Goal: Task Accomplishment & Management: Manage account settings

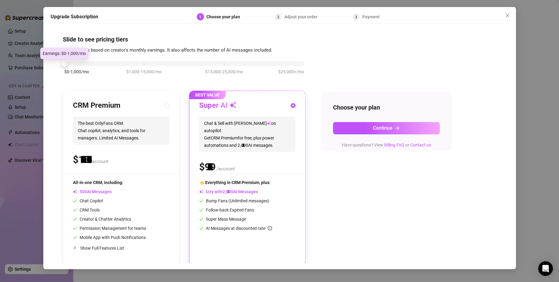
drag, startPoint x: 138, startPoint y: 60, endPoint x: 72, endPoint y: 61, distance: 66.2
click at [72, 61] on div "$0-1,000/mo $1,000-15,000/mo $15,000-25,000/mo $25,000+/mo" at bounding box center [184, 62] width 240 height 4
click at [506, 20] on button "Close" at bounding box center [508, 16] width 10 height 10
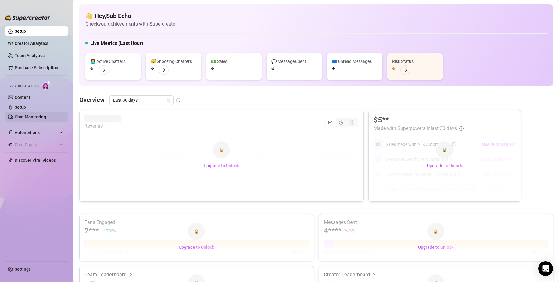
click at [24, 114] on link "Chat Monitoring" at bounding box center [30, 116] width 31 height 5
